Goal: Task Accomplishment & Management: Manage account settings

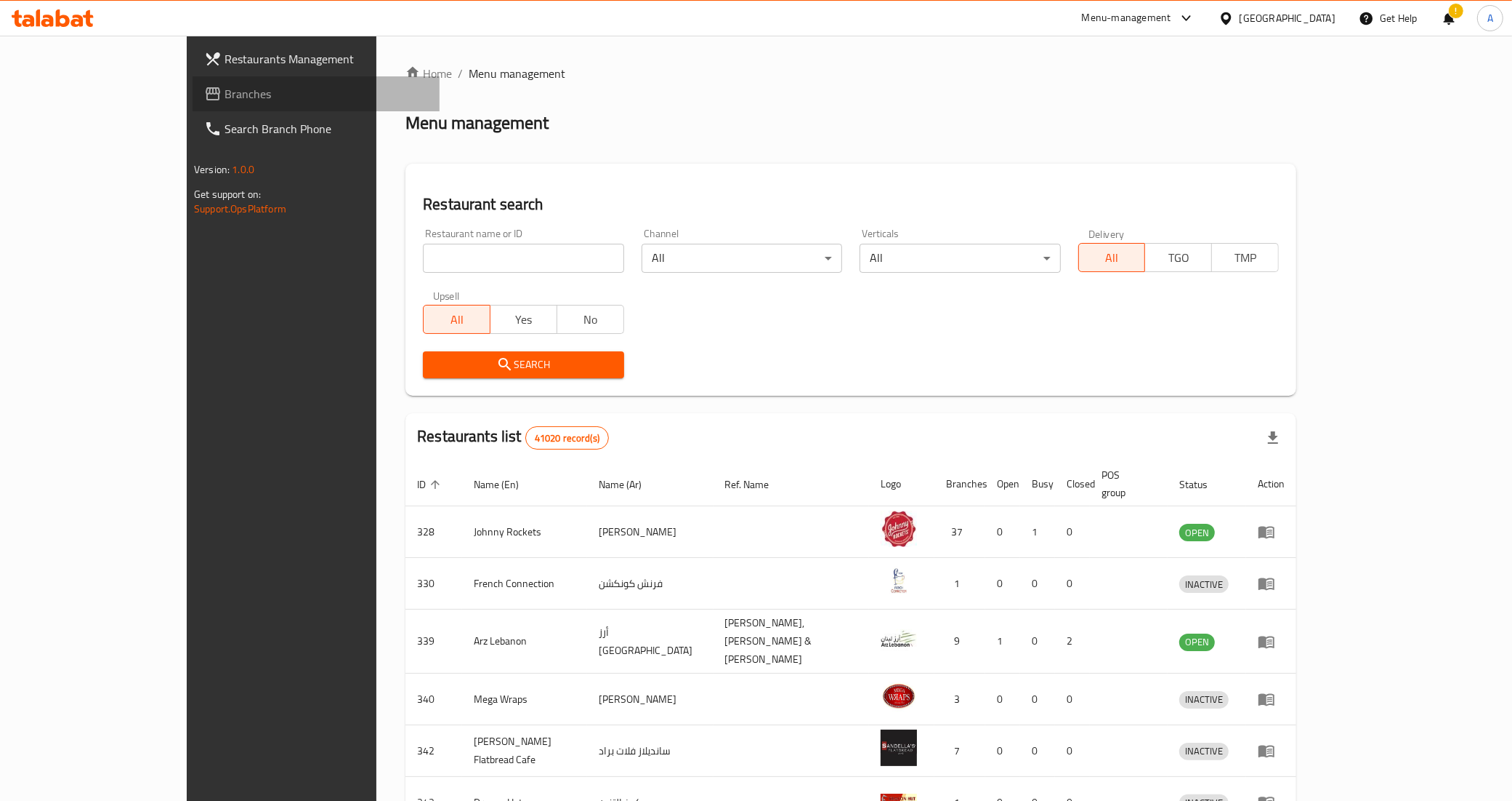
click at [192, 105] on link "Branches" at bounding box center [316, 94] width 247 height 35
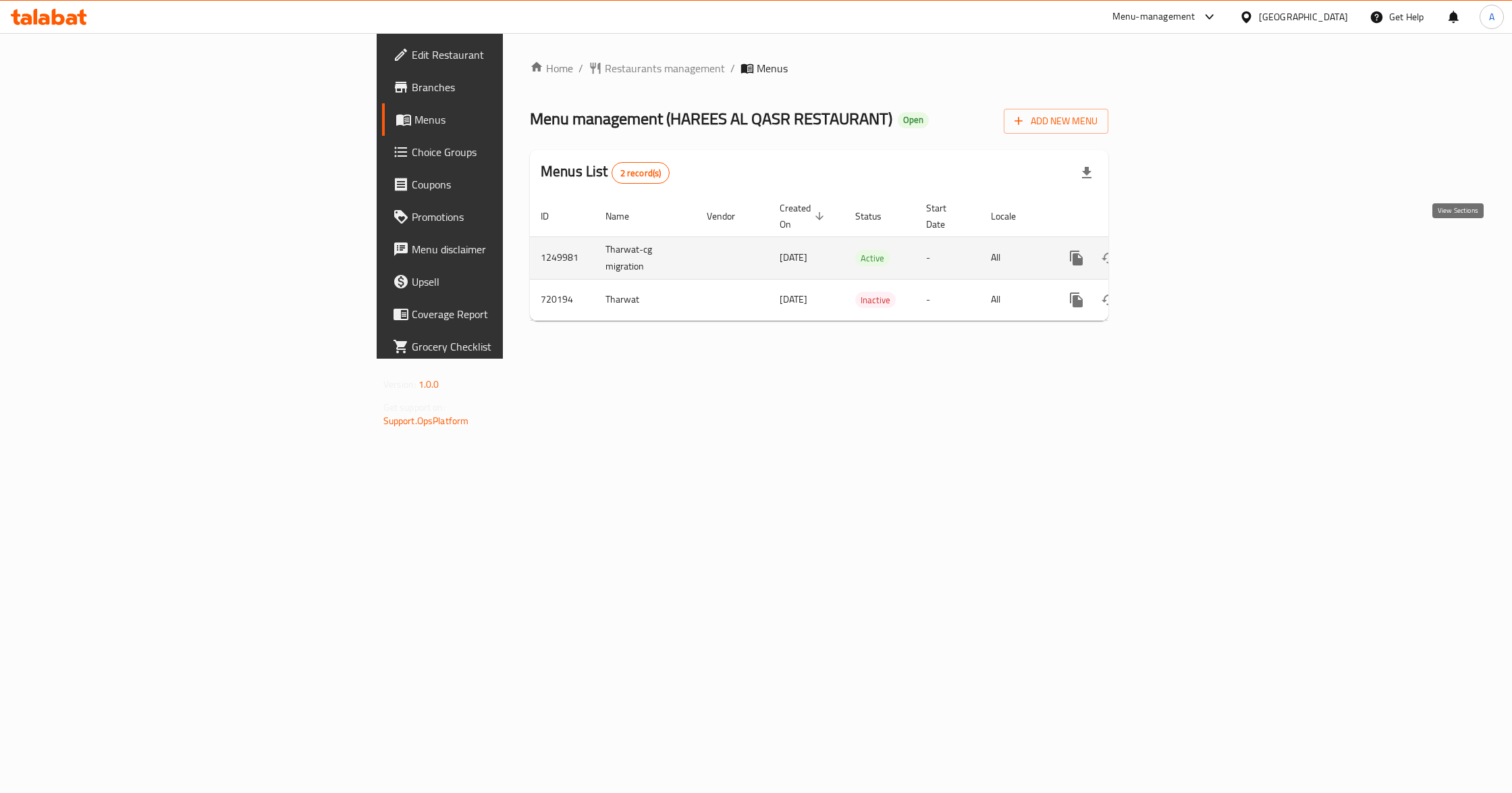
click at [1180, 252] on icon "enhanced table" at bounding box center [1173, 257] width 12 height 12
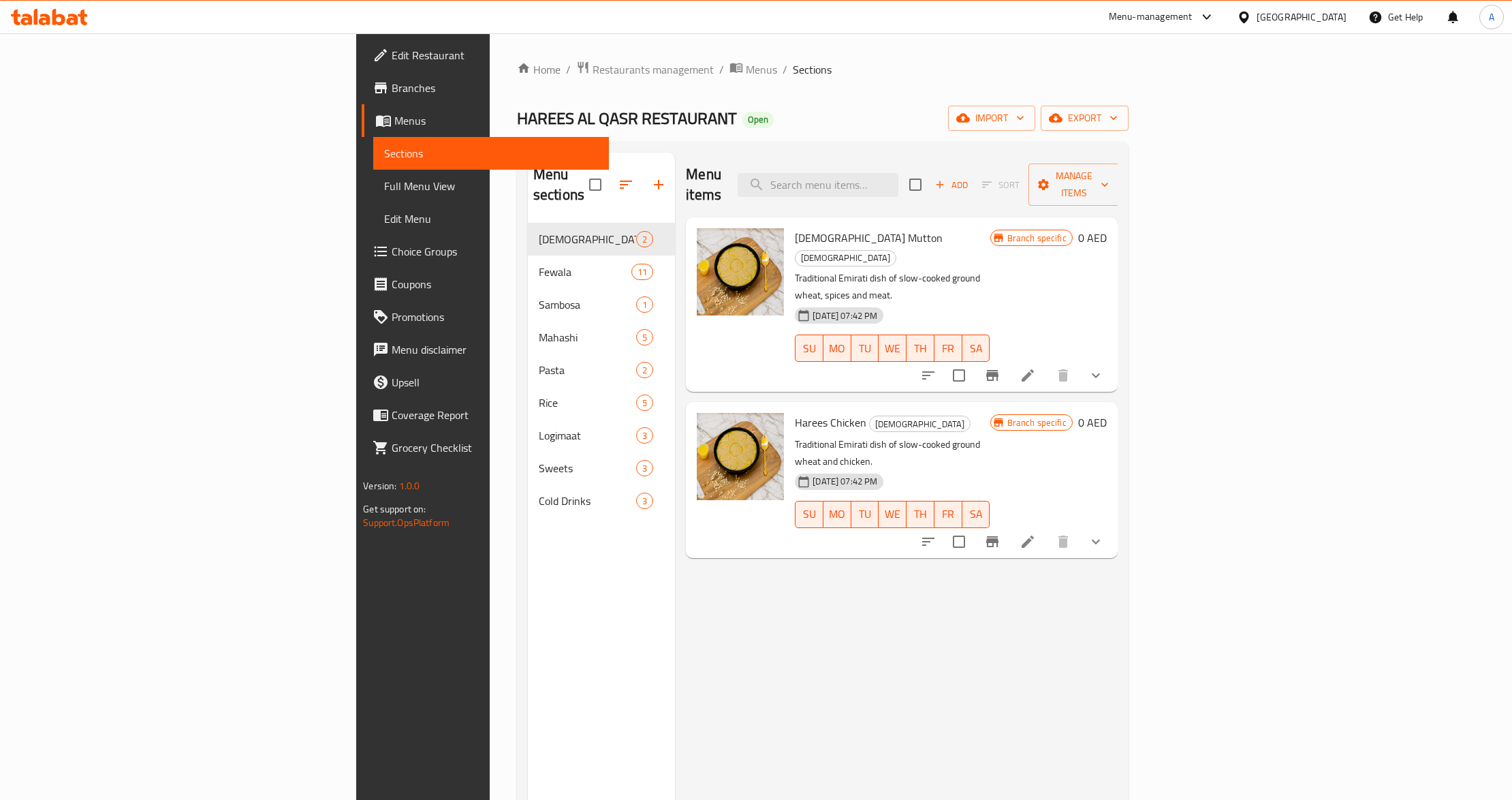
click at [750, 554] on div "Menu items Add Sort Manage items Harees Mutton Harees Traditional Emirati dish …" at bounding box center [896, 553] width 442 height 800
click at [899, 176] on input "search" at bounding box center [818, 185] width 161 height 24
paste input "Harees Mutton"
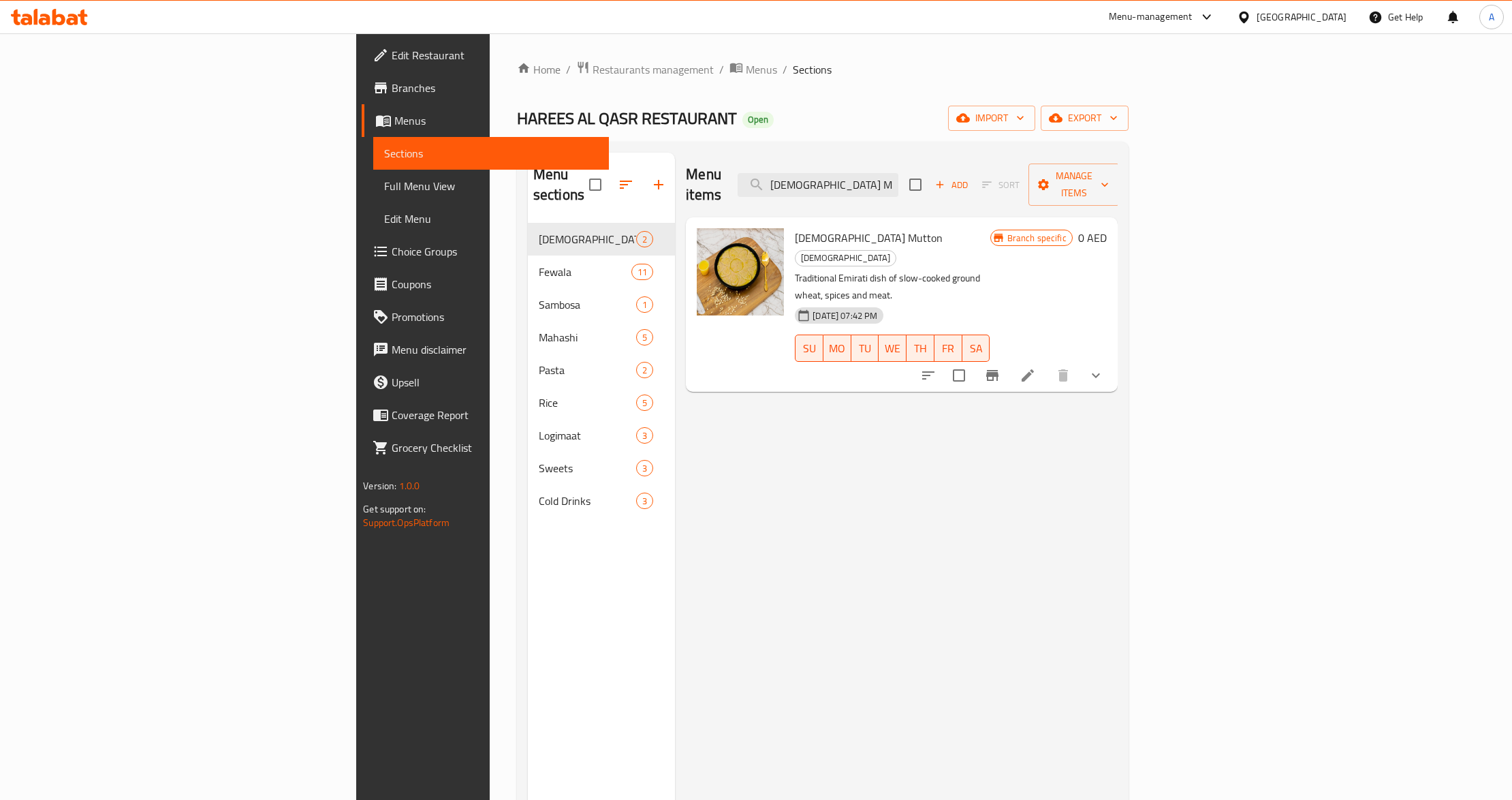
type input "Harees Mutton"
click at [995, 302] on div "30-08-2024 07:42 PM SU MO TU WE TH FR SA" at bounding box center [893, 338] width 206 height 74
click at [1105, 367] on icon "show more" at bounding box center [1096, 375] width 17 height 17
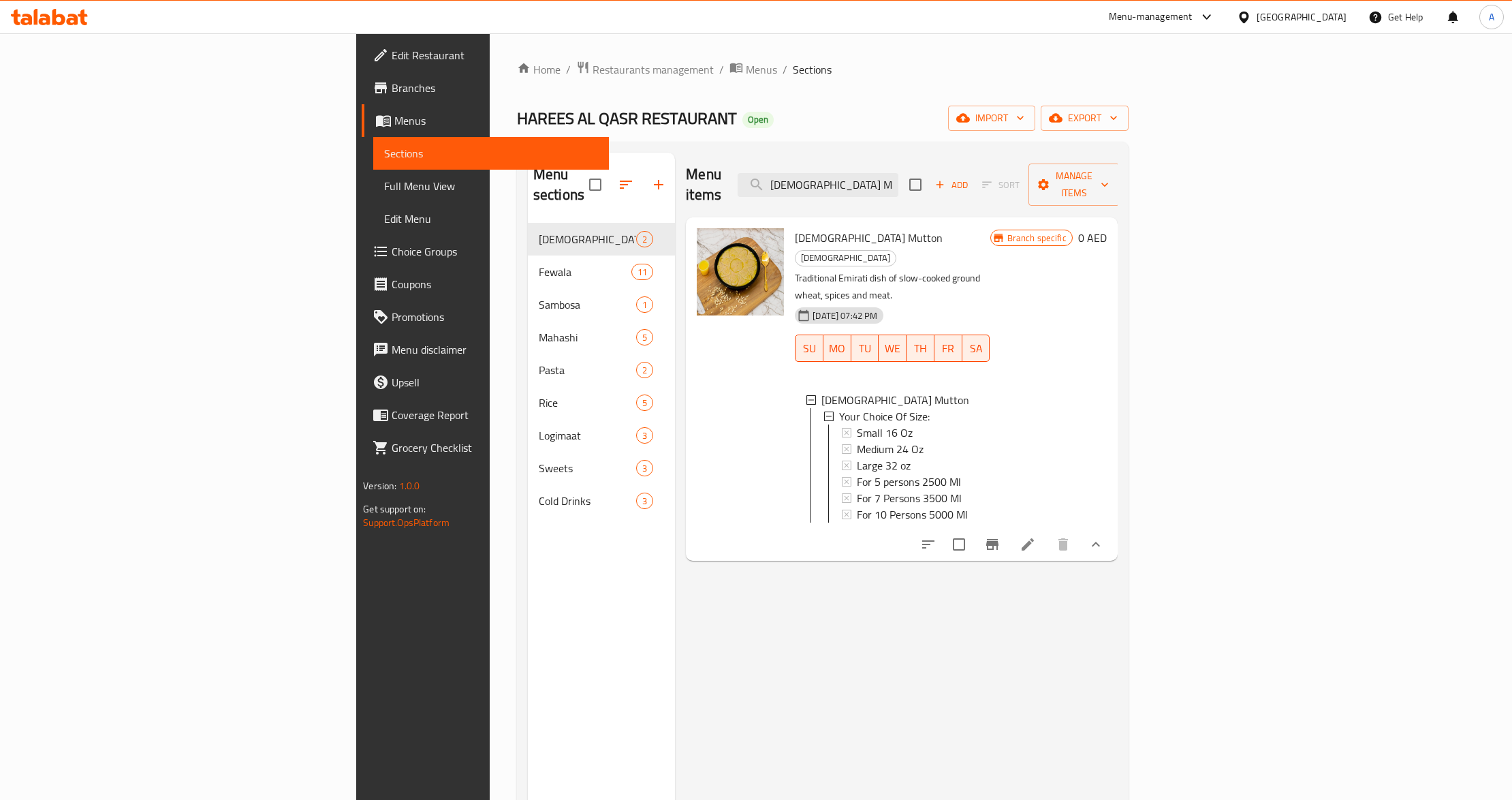
click at [780, 520] on div "Menu items Harees Mutton Add Sort Manage items Harees Mutton Harees Traditional…" at bounding box center [896, 553] width 442 height 800
click at [692, 351] on div at bounding box center [740, 388] width 98 height 332
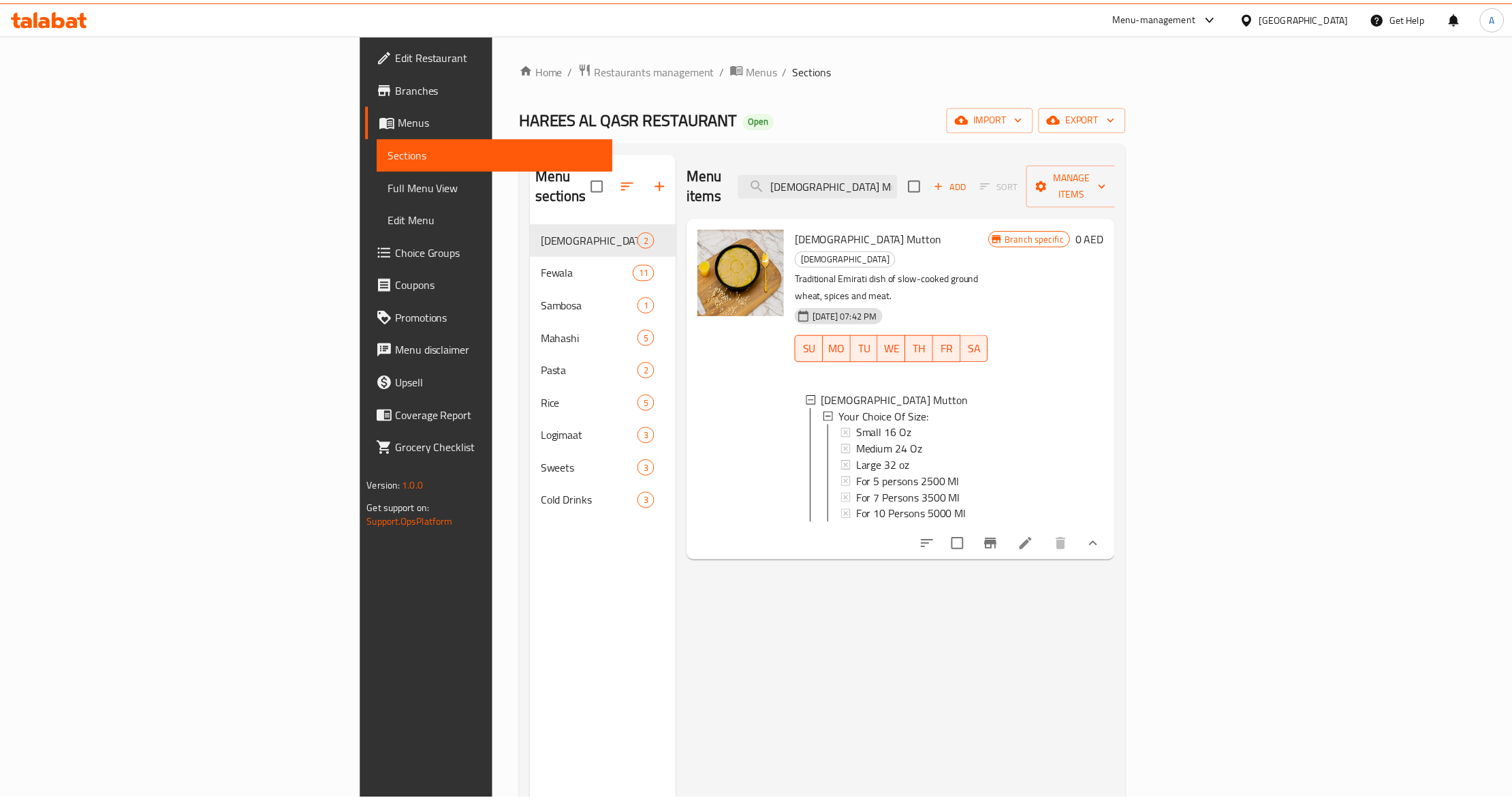
scroll to position [191, 0]
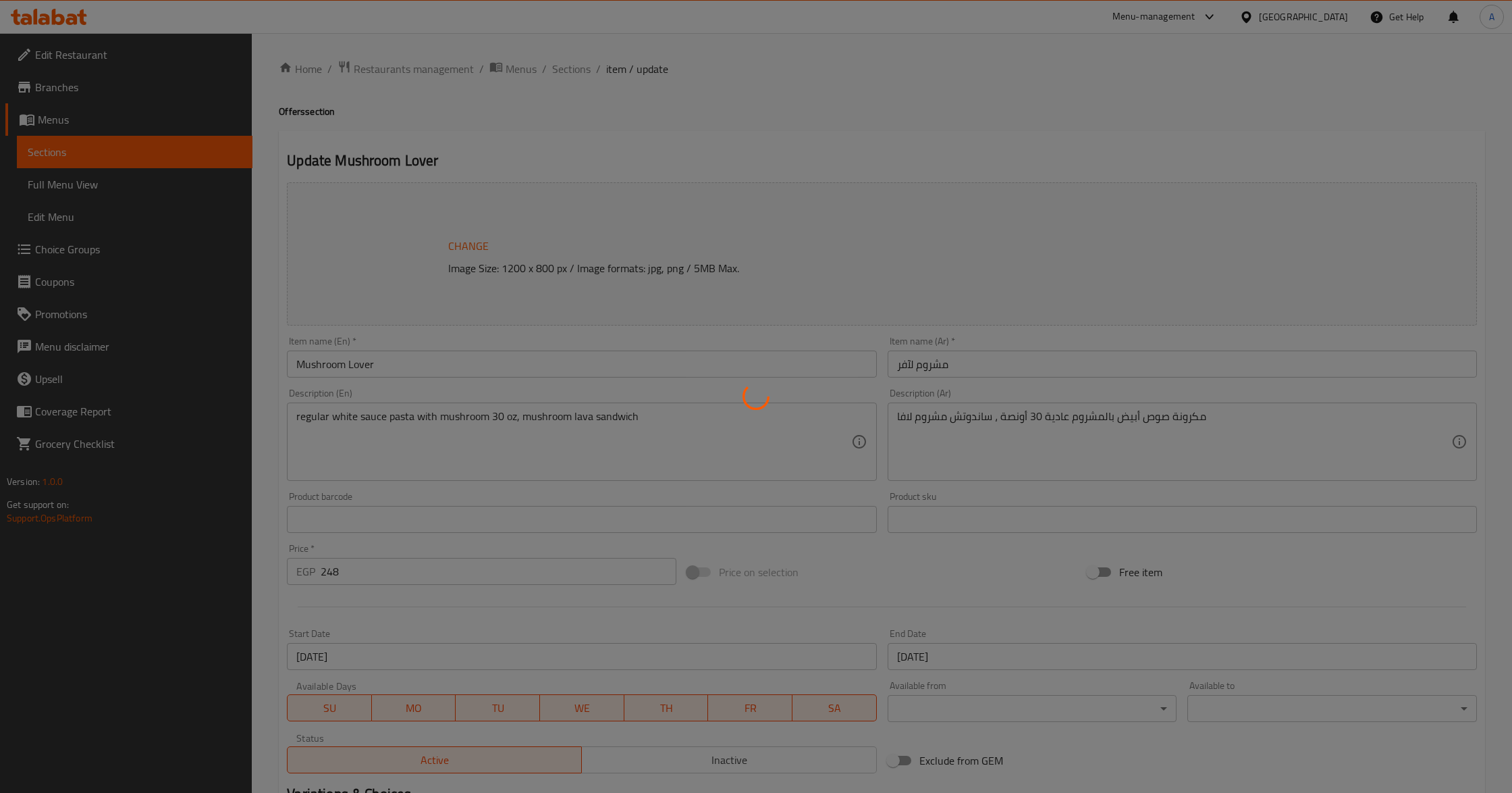
type input "إختر نوع المكرونة صوص أبيض:"
type input "1"
type input "إختيارك من مذاق مكرونة صوص أبيض:"
type input "1"
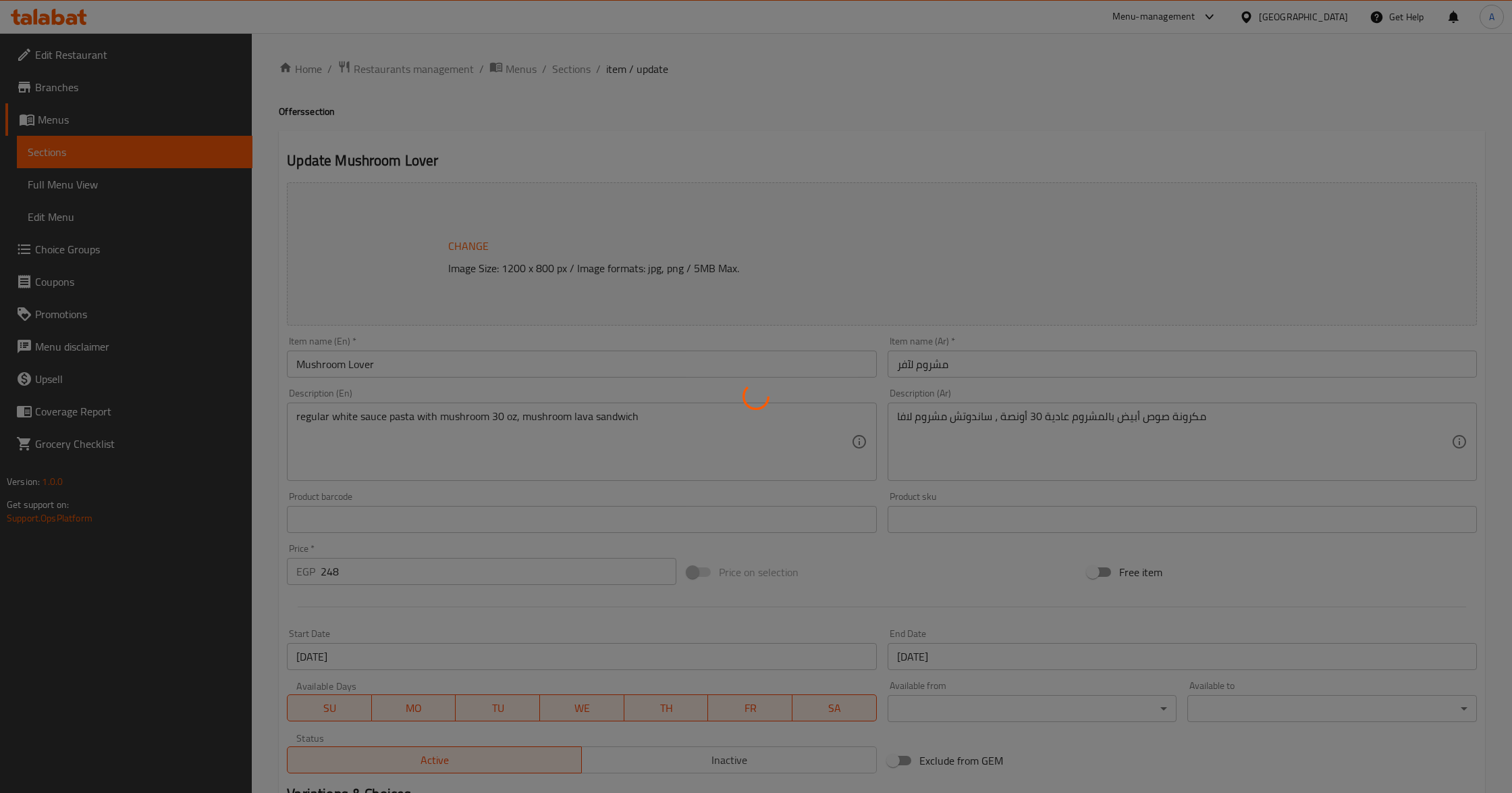
type input "1"
type input "إختيارك من مذاق ساندوتش مشروم لآفا:"
type input "1"
type input "الإضافات للباستا"
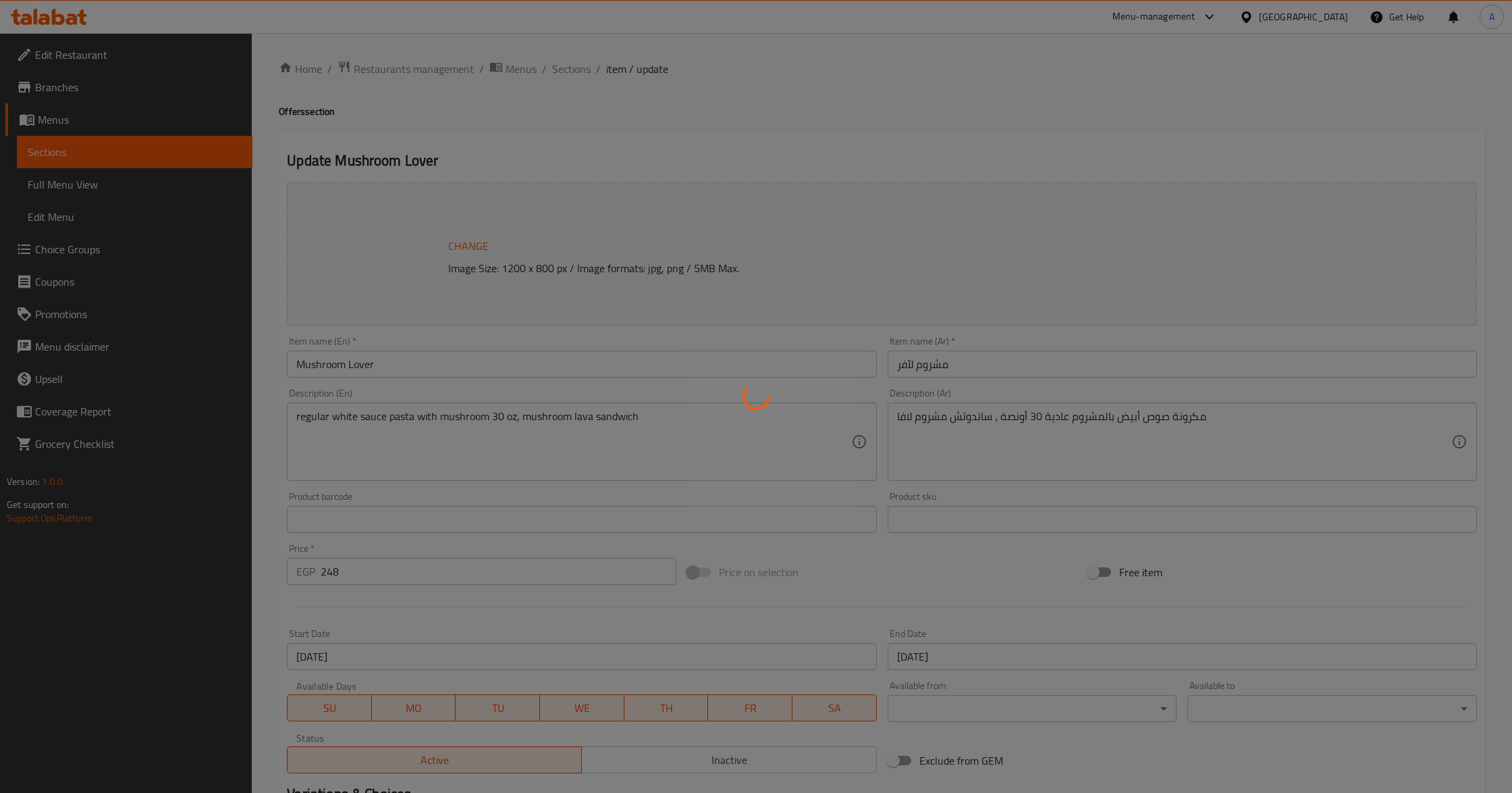
type input "0"
type input "23"
type input "استبدل المشروب"
type input "0"
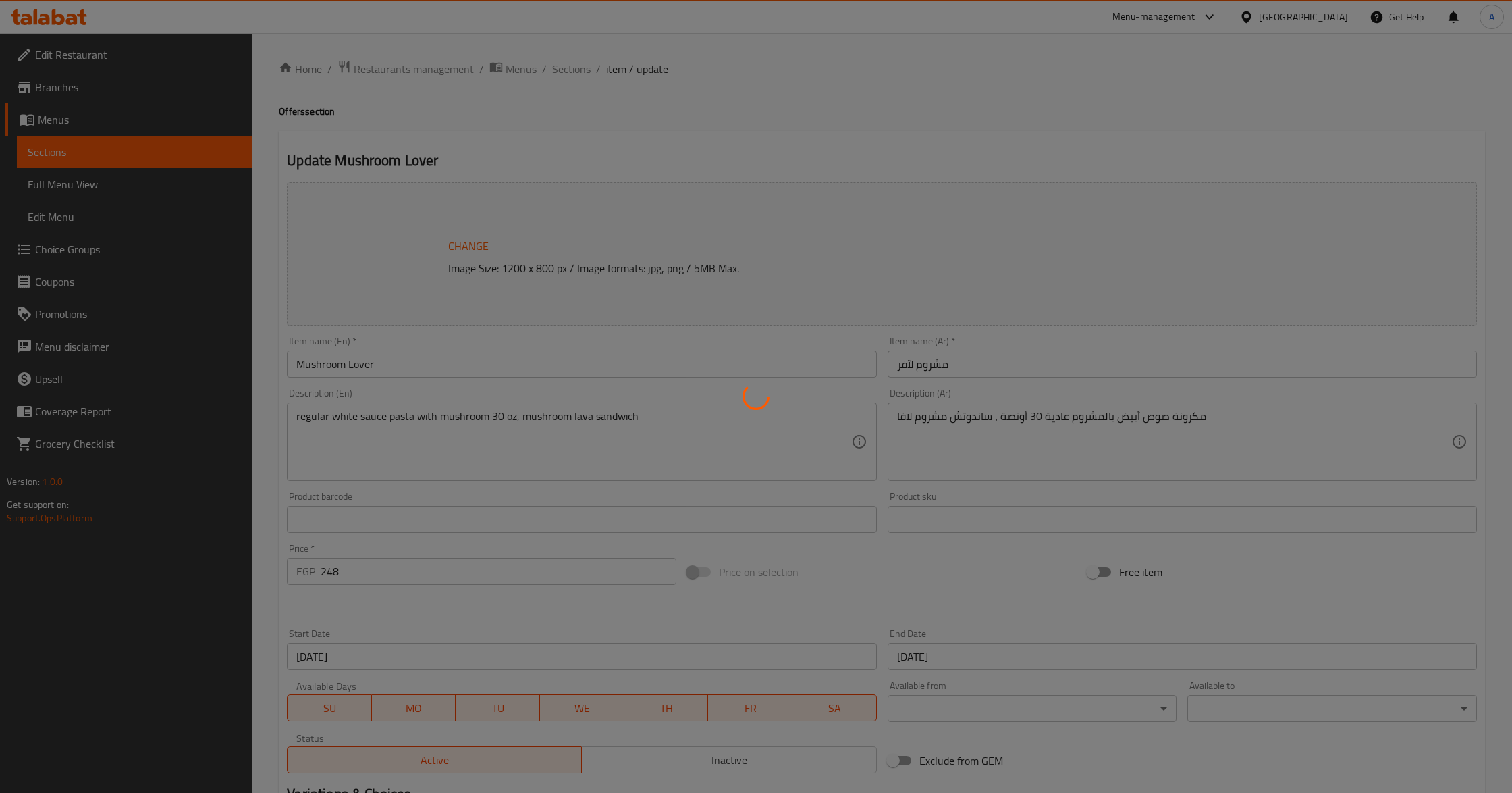
type input "إضافات ساندوتش مشروم لآفا كومبو:"
type input "0"
type input "4"
type input "إجعل ساندوتش مشروم لآفا كومبو:"
type input "0"
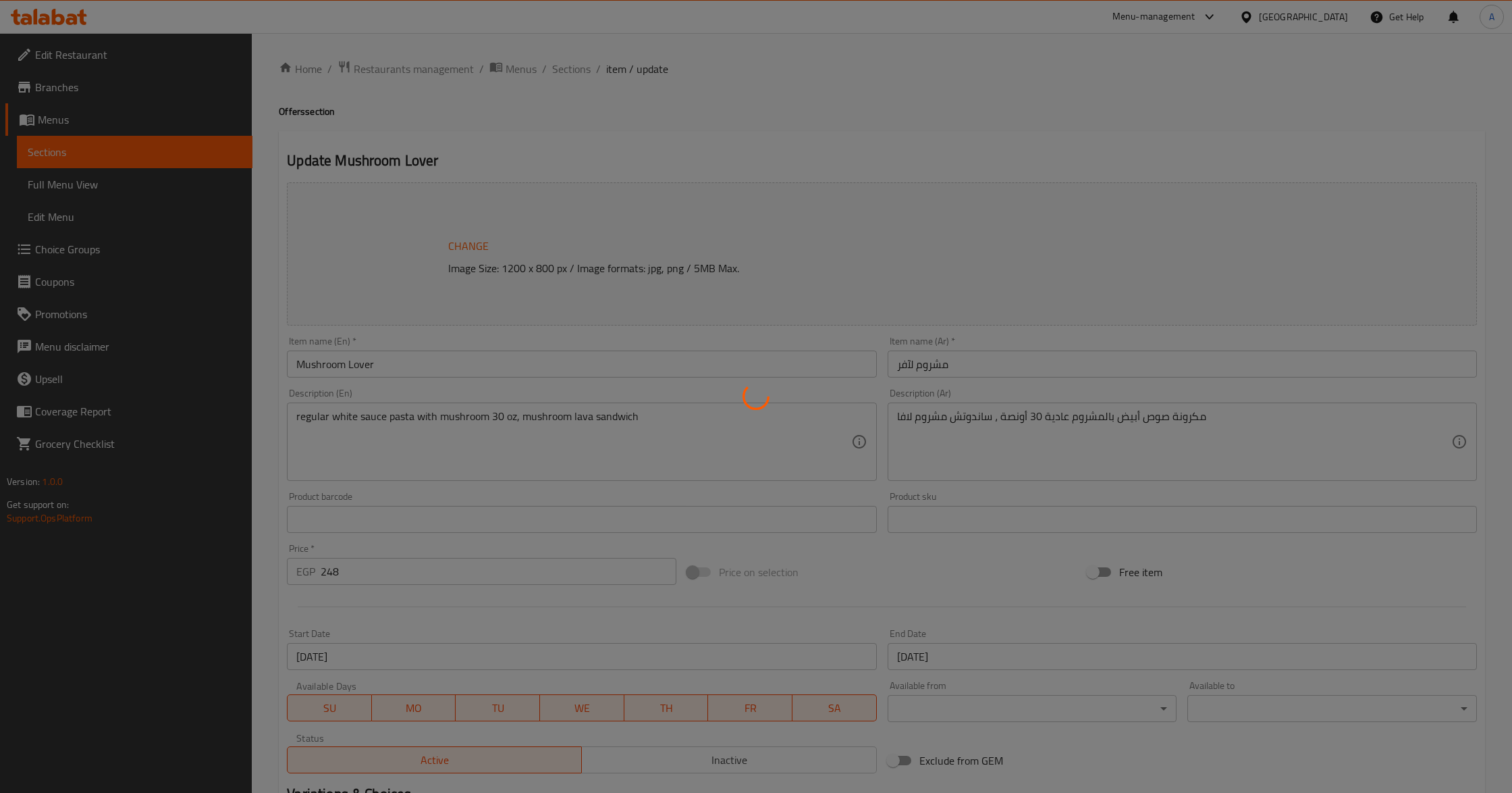
type input "1"
type input "إختيارك من المشروب:"
type input "1"
